Goal: Error: Unclear

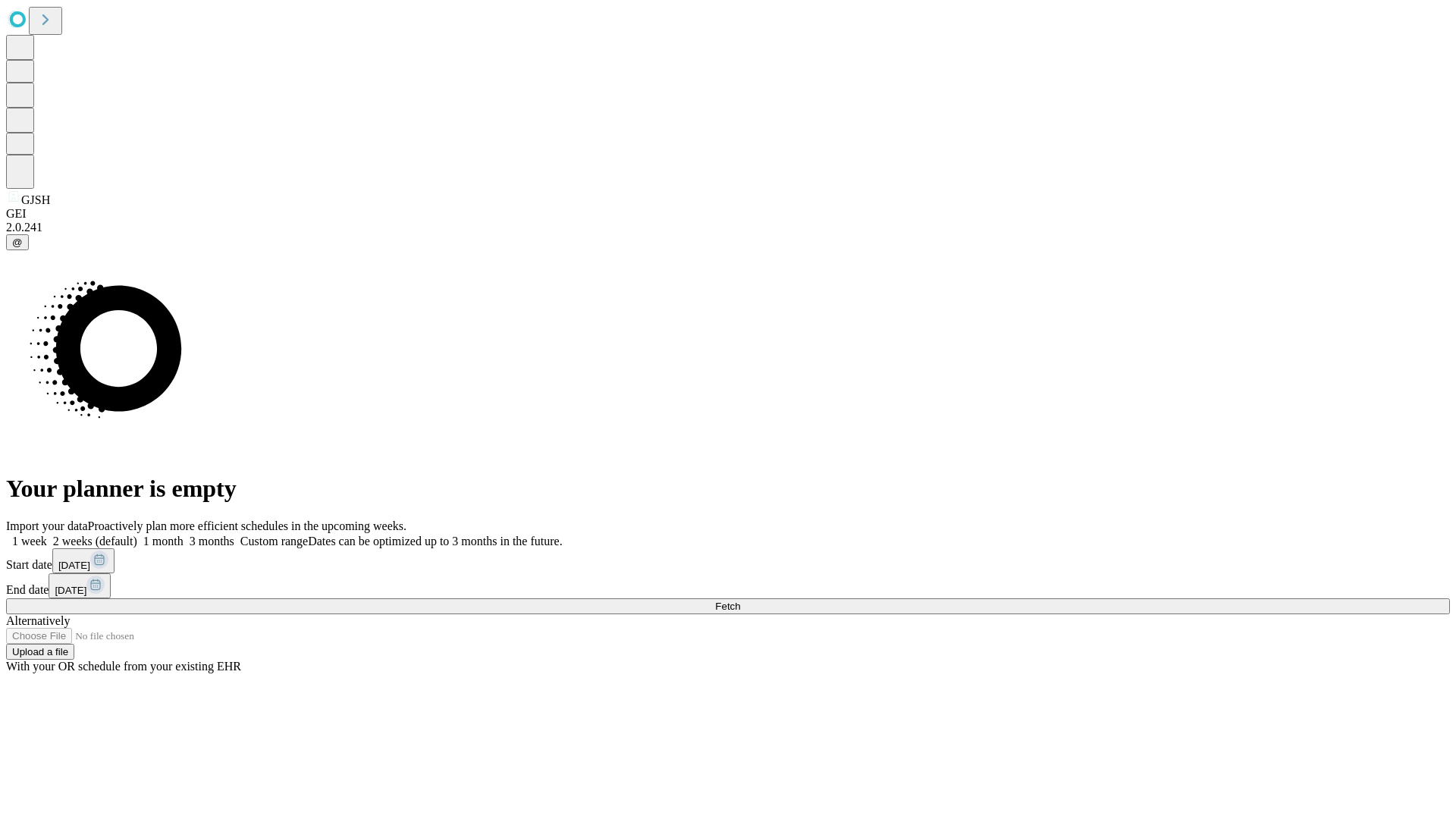
click at [740, 600] on span "Fetch" at bounding box center [728, 605] width 25 height 11
